Goal: Information Seeking & Learning: Learn about a topic

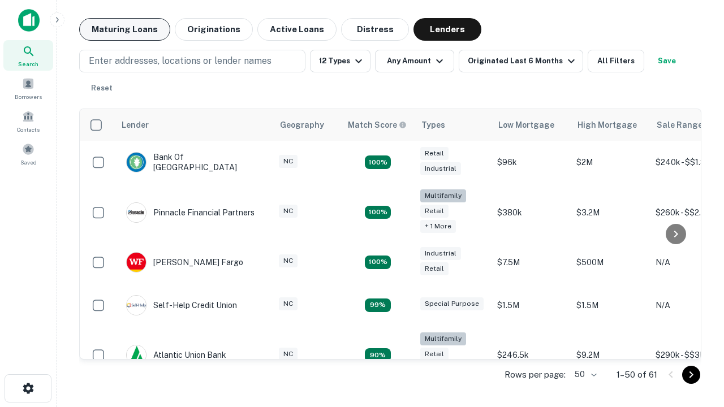
click at [124, 29] on button "Maturing Loans" at bounding box center [124, 29] width 91 height 23
